Goal: Task Accomplishment & Management: Use online tool/utility

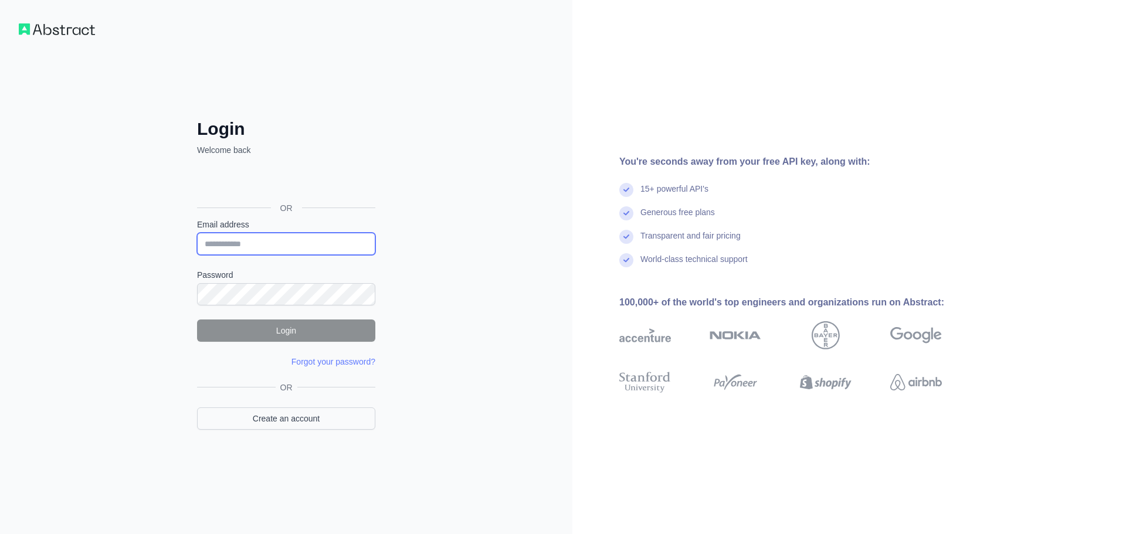
type input "**********"
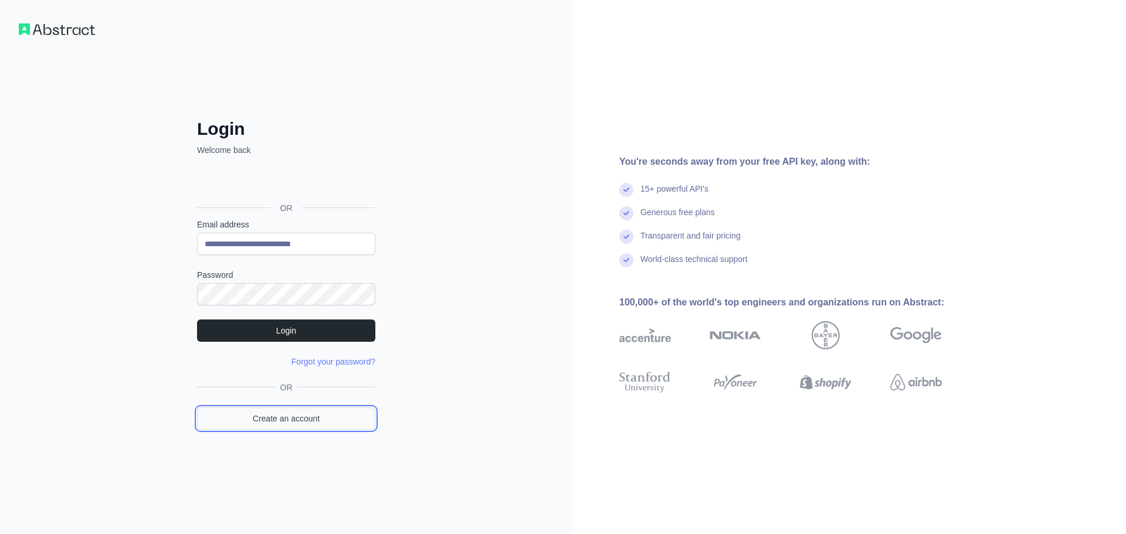
click at [321, 426] on link "Create an account" at bounding box center [286, 418] width 178 height 22
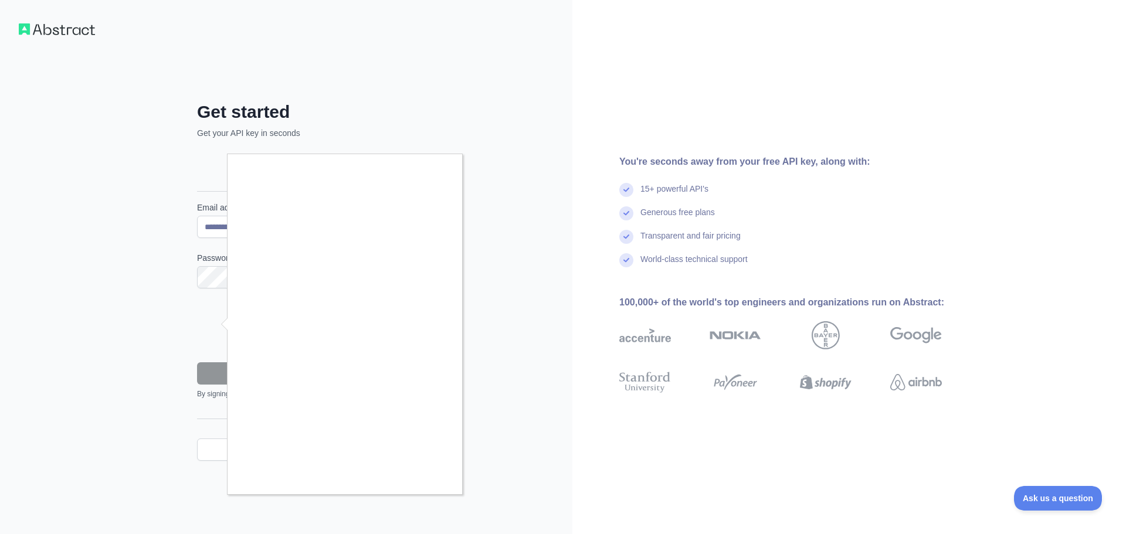
click at [163, 433] on div at bounding box center [563, 267] width 1126 height 534
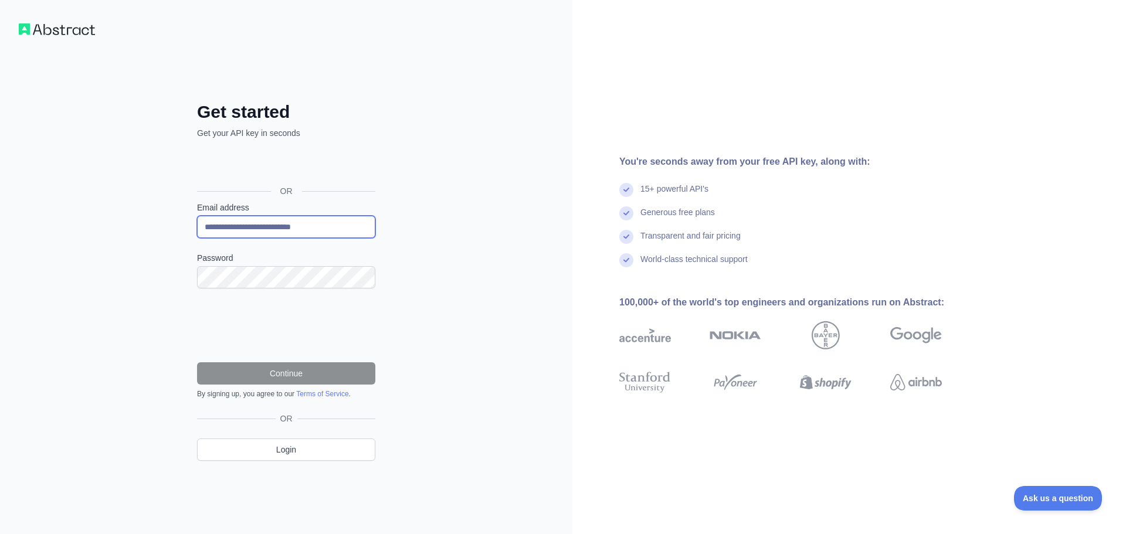
drag, startPoint x: 327, startPoint y: 225, endPoint x: 117, endPoint y: 234, distance: 209.5
click at [172, 226] on div "**********" at bounding box center [286, 267] width 572 height 534
paste input "email"
type input "**********"
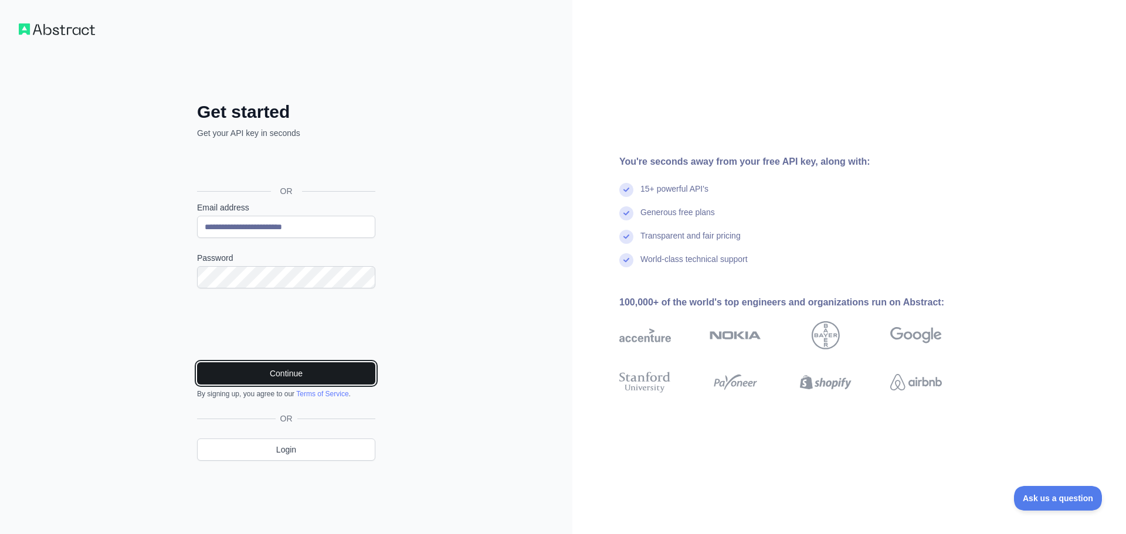
click at [305, 362] on button "Continue" at bounding box center [286, 373] width 178 height 22
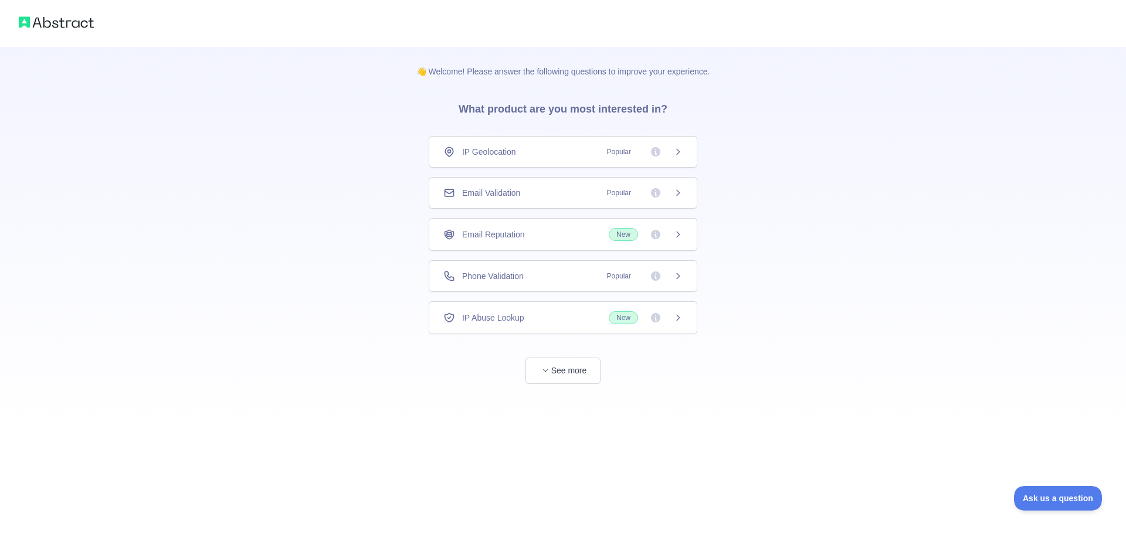
click at [552, 186] on div "Email Validation Popular" at bounding box center [563, 193] width 269 height 32
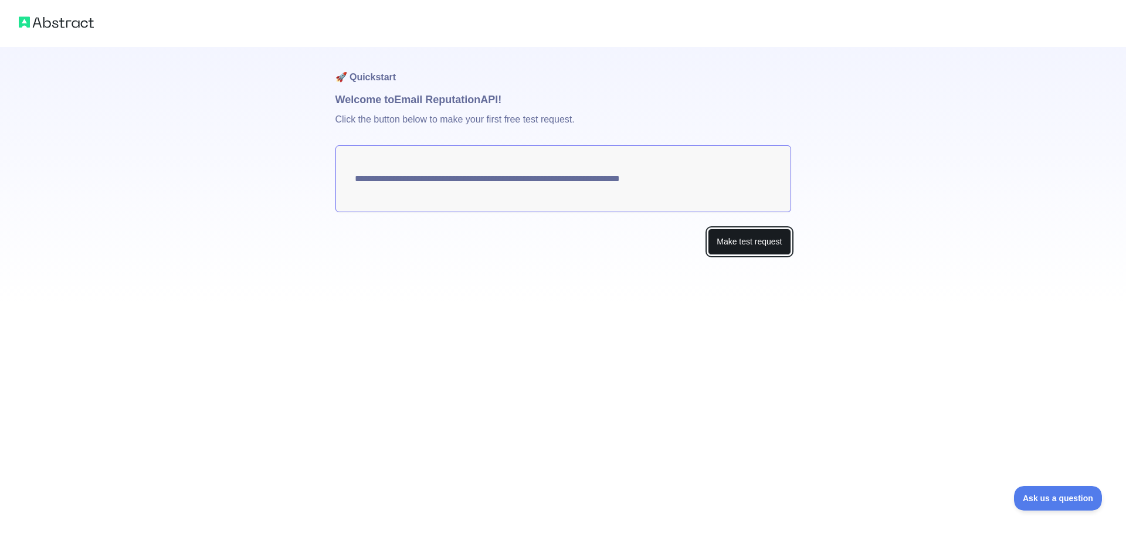
click at [763, 242] on button "Make test request" at bounding box center [749, 242] width 83 height 26
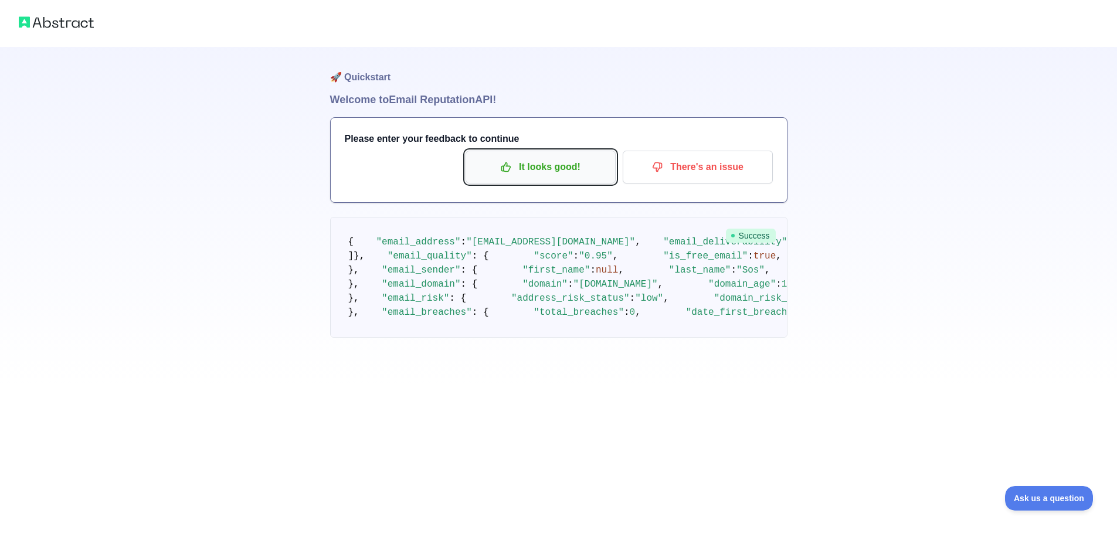
click at [589, 168] on p "It looks good!" at bounding box center [540, 167] width 133 height 20
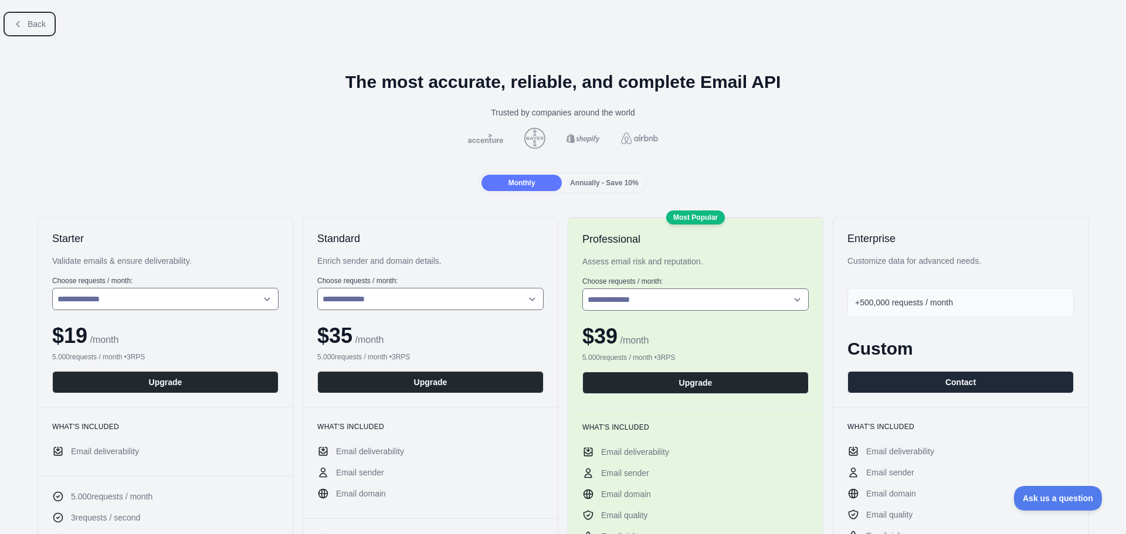
click at [30, 21] on span "Back" at bounding box center [37, 23] width 18 height 9
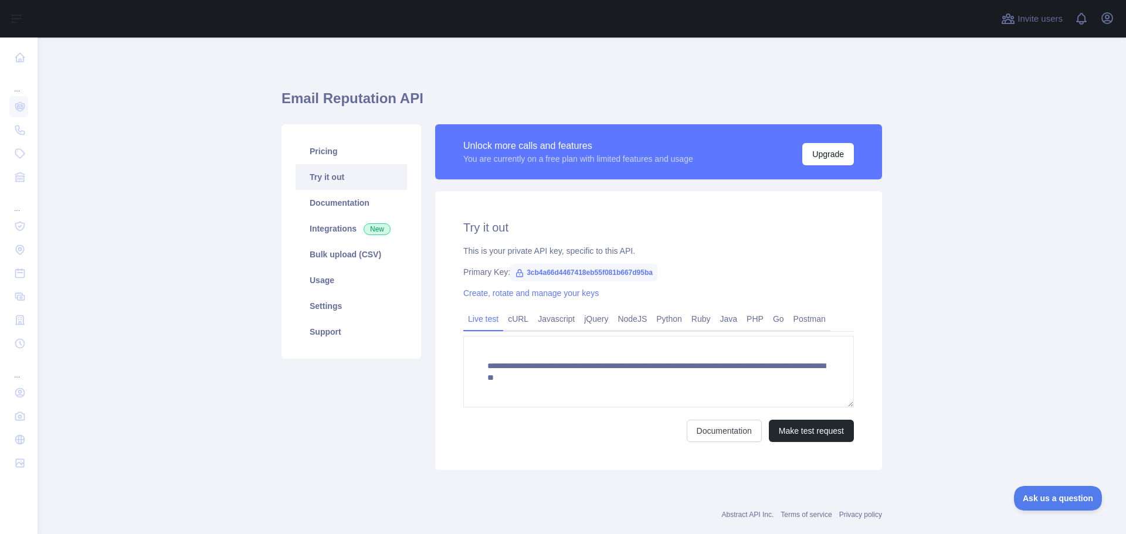
click at [589, 270] on span "3cb4a66d4467418eb55f081b667d95ba" at bounding box center [583, 273] width 147 height 18
copy span "3cb4a66d4467418eb55f081b667d95ba"
drag, startPoint x: 385, startPoint y: 452, endPoint x: 325, endPoint y: 248, distance: 212.6
click at [385, 452] on div "Pricing Try it out Documentation Integrations New Bulk upload (CSV) Usage Setti…" at bounding box center [351, 297] width 154 height 346
